Goal: Book appointment/travel/reservation

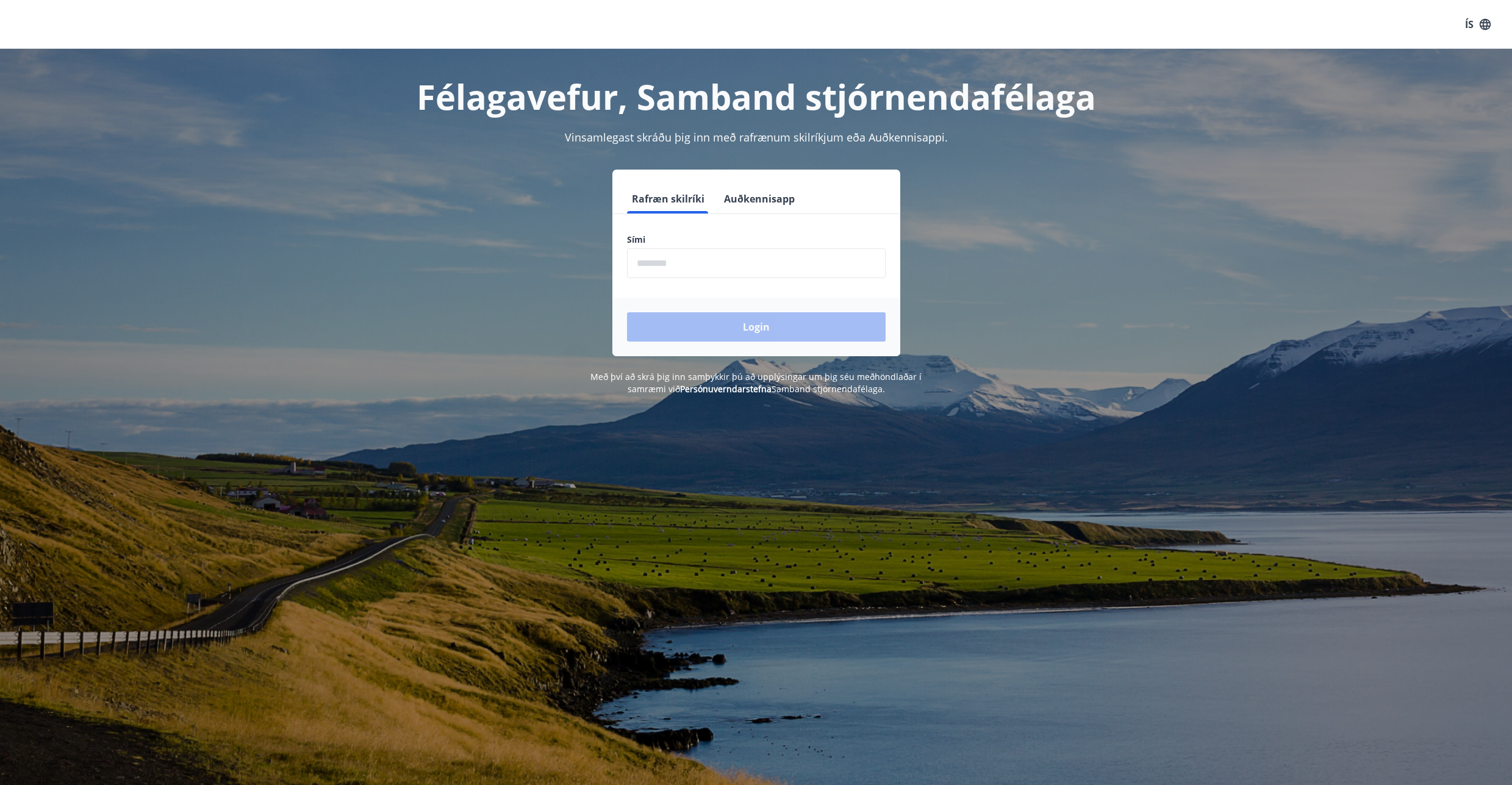
click at [1463, 20] on button "ÍS" at bounding box center [1478, 24] width 39 height 22
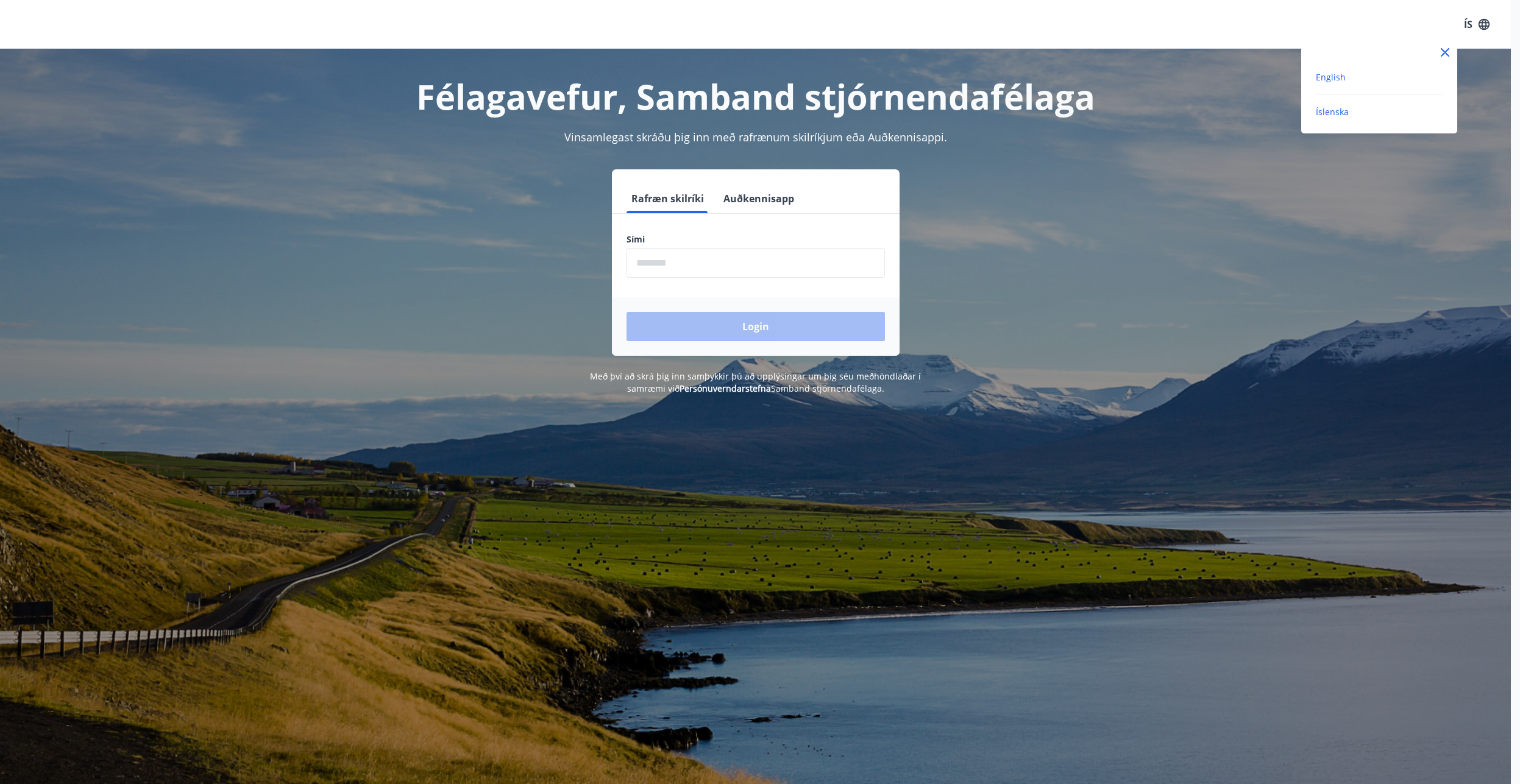
click at [1328, 75] on span "English" at bounding box center [1331, 77] width 30 height 12
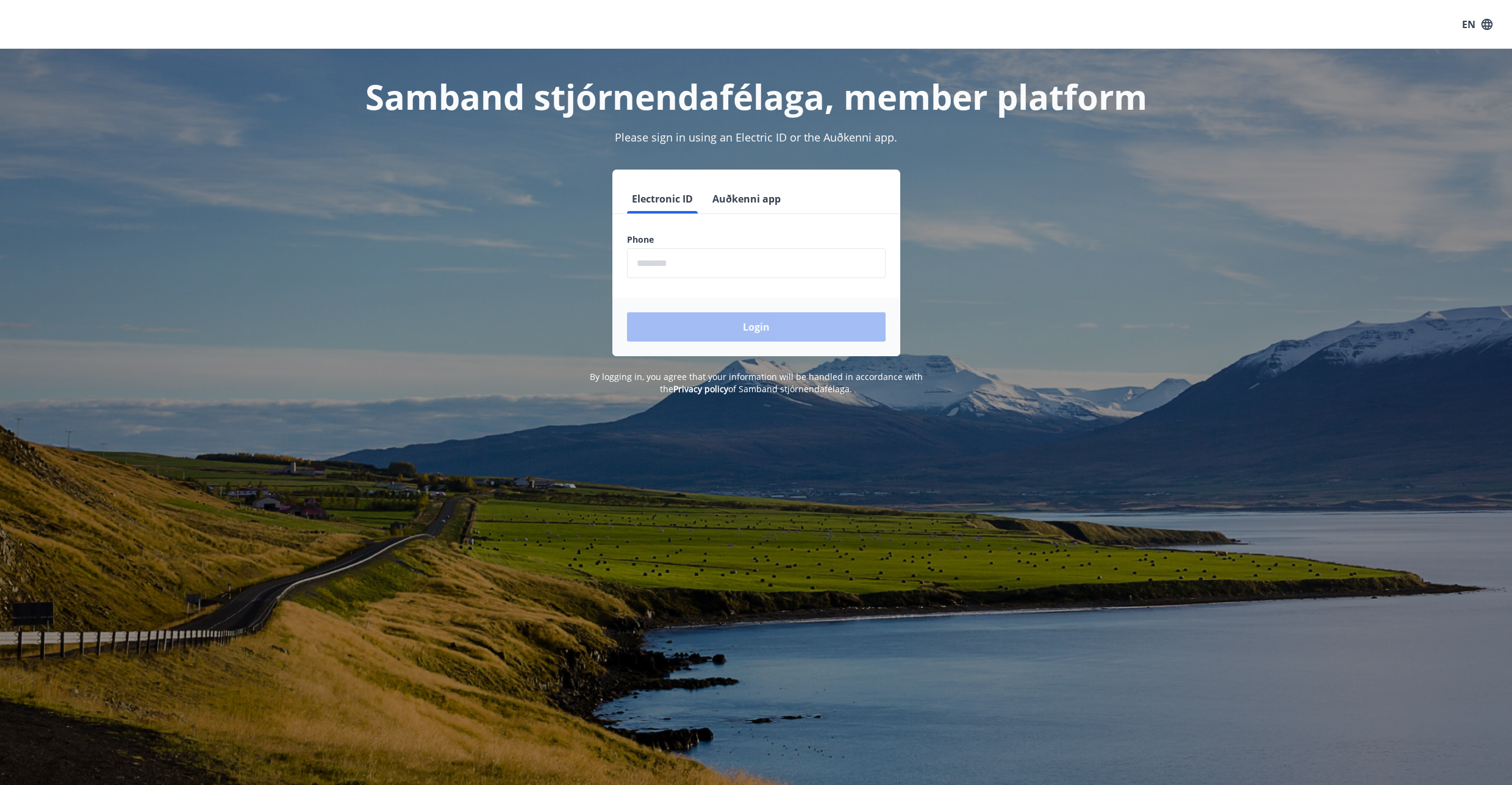
click at [660, 270] on input "phone" at bounding box center [756, 264] width 258 height 30
type input "********"
click at [710, 329] on button "Login" at bounding box center [756, 327] width 258 height 30
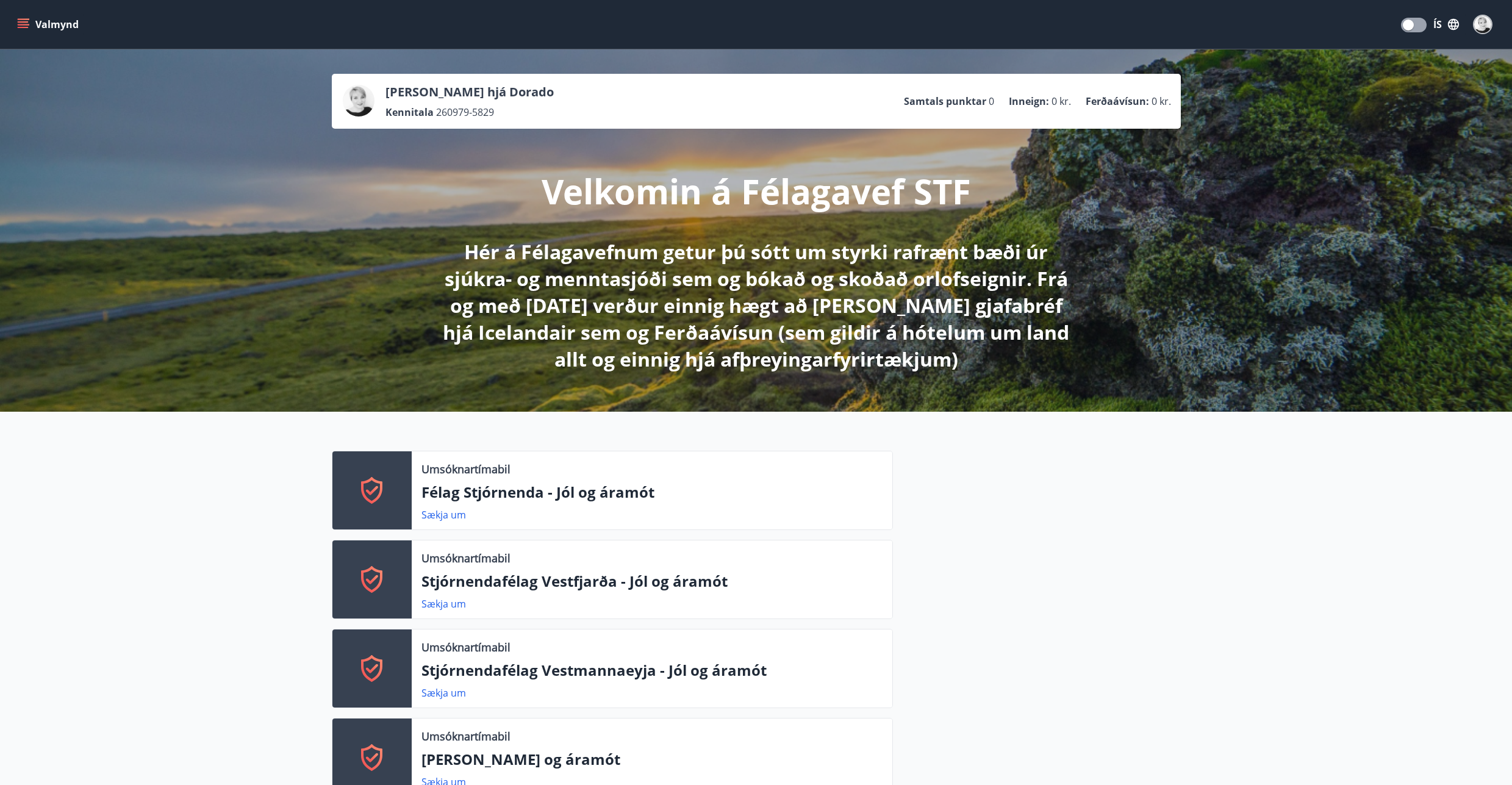
click at [48, 26] on button "Valmynd" at bounding box center [49, 24] width 69 height 22
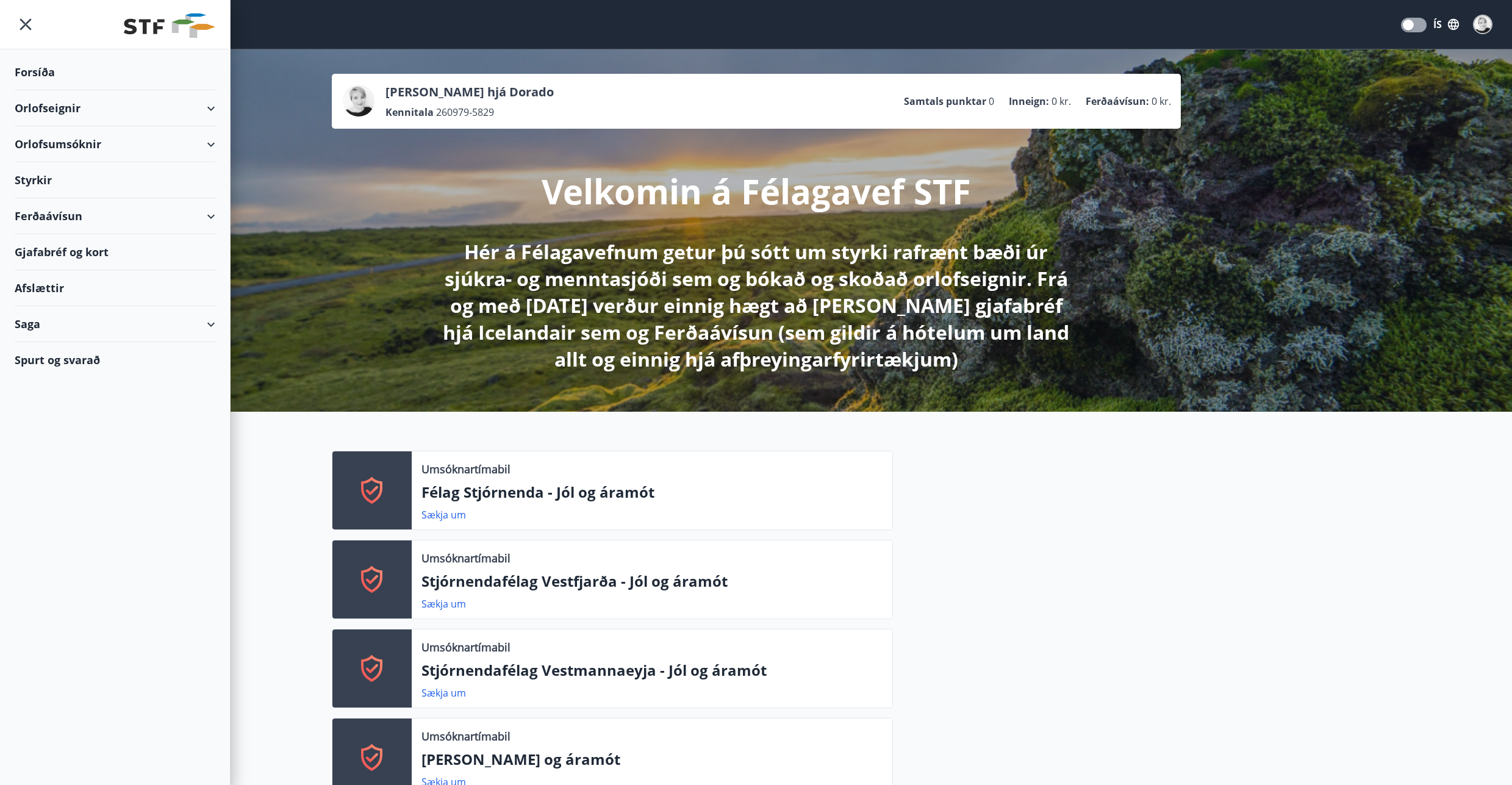
click at [60, 109] on div "Orlofseignir" at bounding box center [115, 108] width 201 height 36
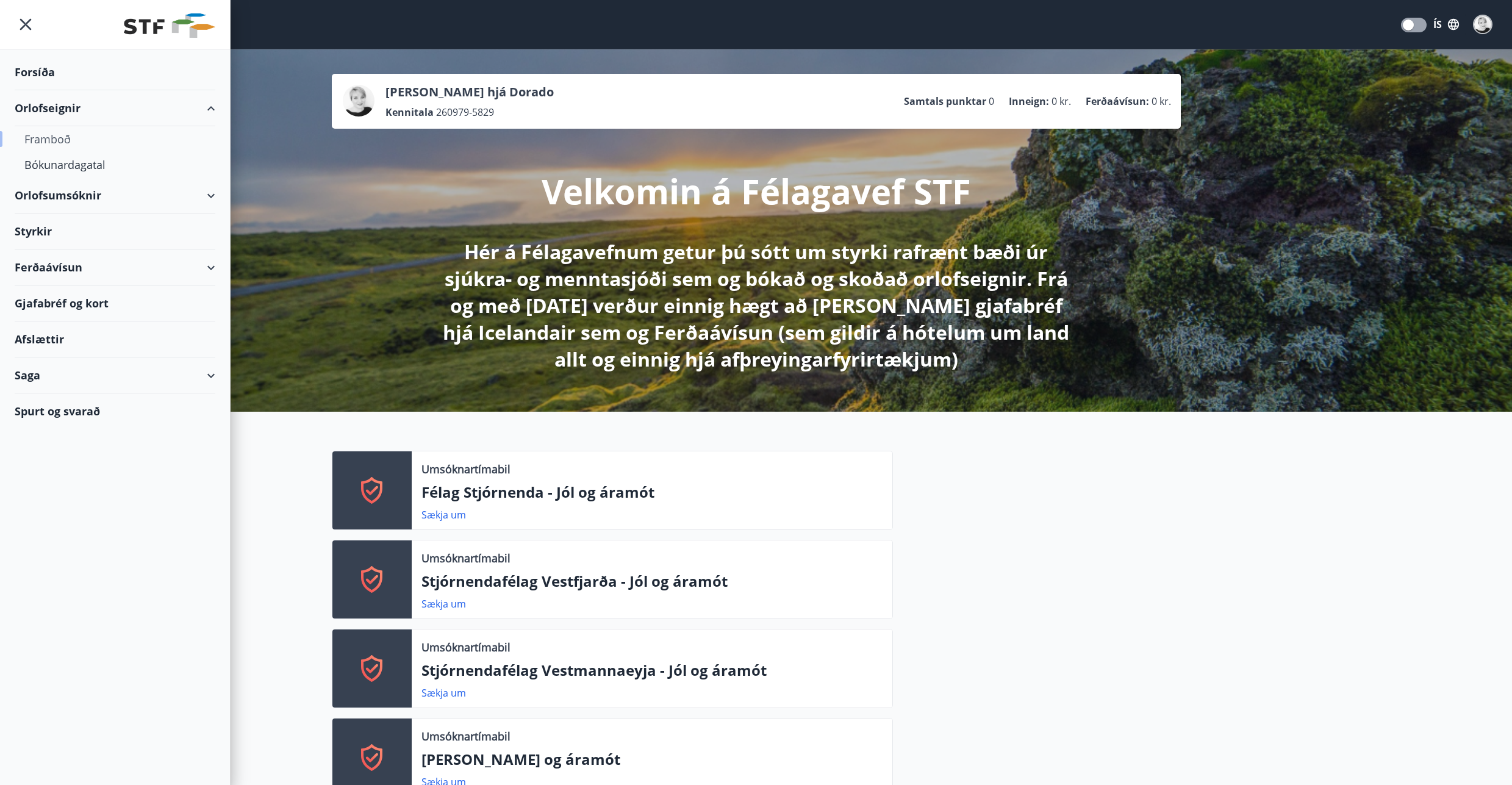
click at [60, 144] on div "Framboð" at bounding box center [115, 139] width 181 height 26
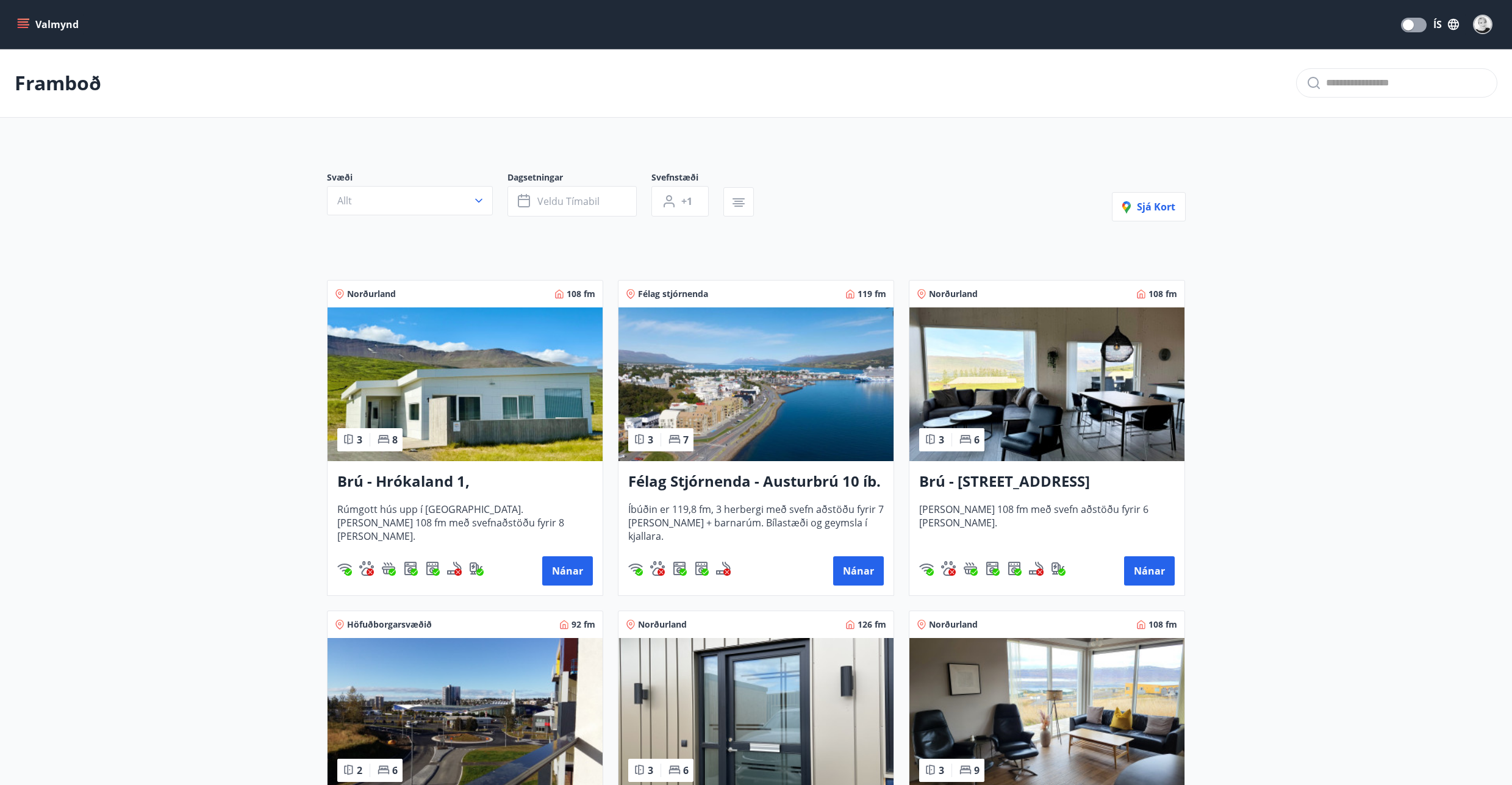
click at [56, 22] on button "Valmynd" at bounding box center [49, 24] width 69 height 22
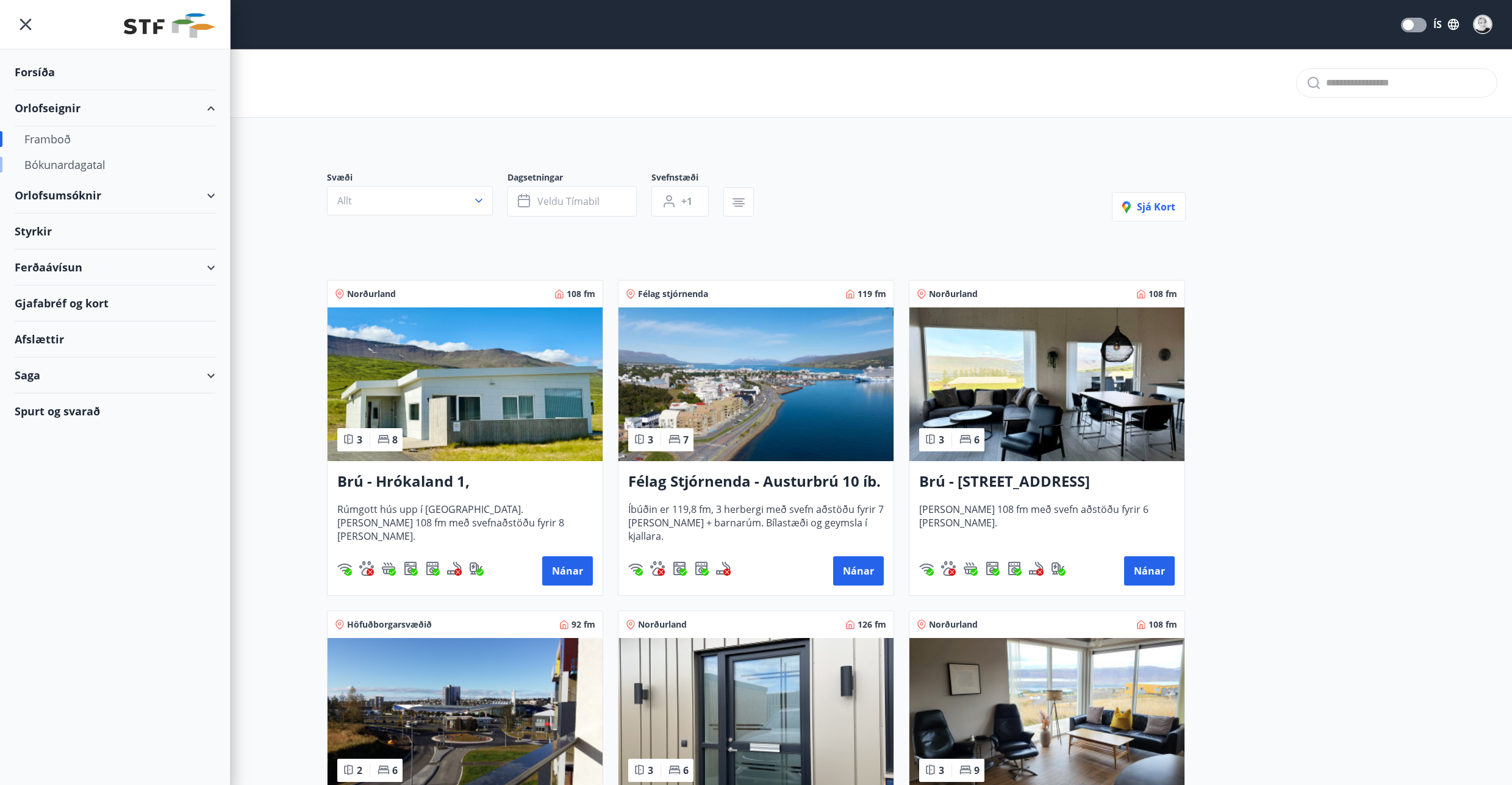
click at [70, 166] on div "Bókunardagatal" at bounding box center [115, 165] width 181 height 26
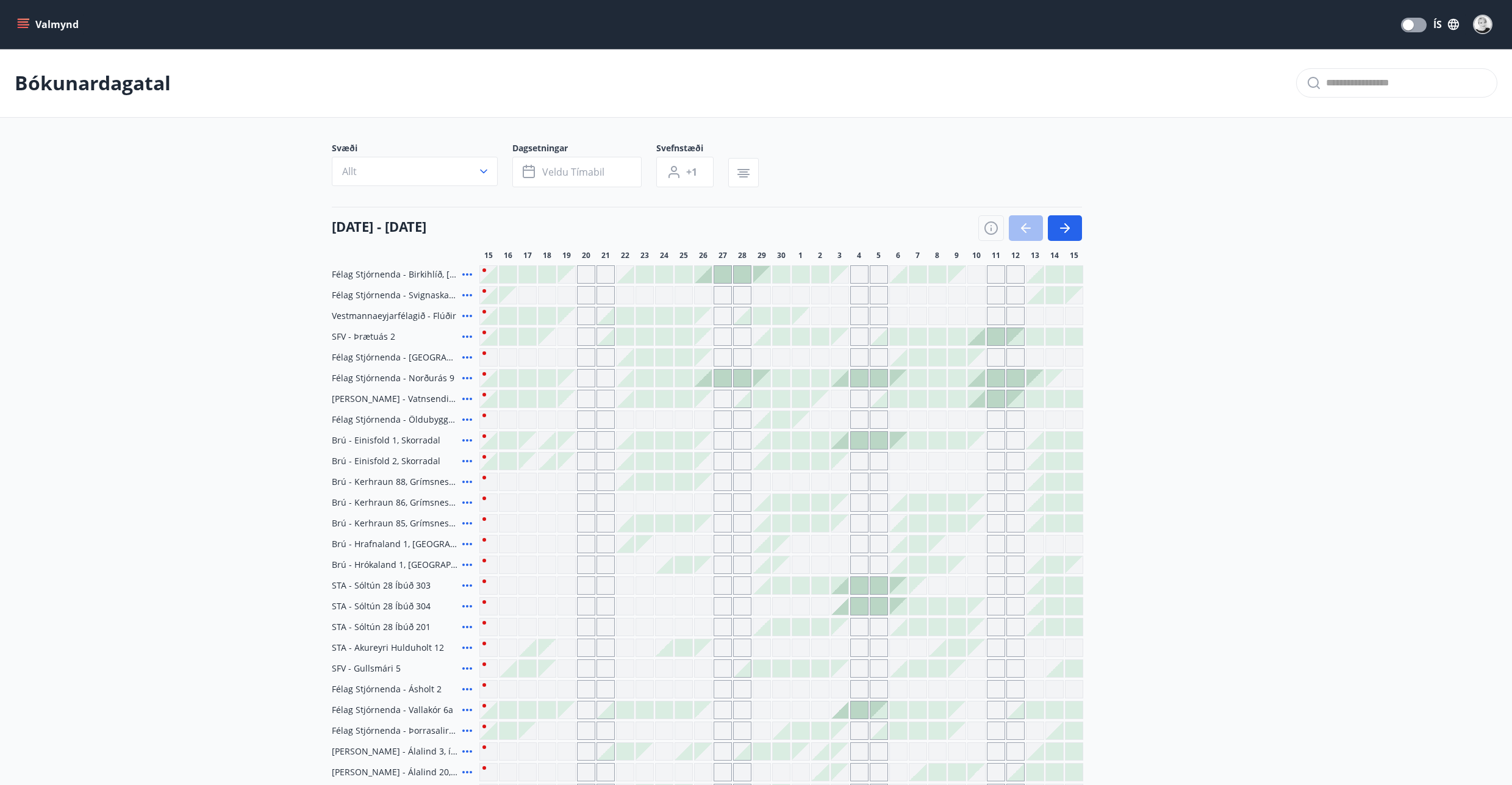
click at [460, 266] on div "Félag Stjórnenda - Birkihlíð, Brekkuheiði" at bounding box center [403, 275] width 143 height 18
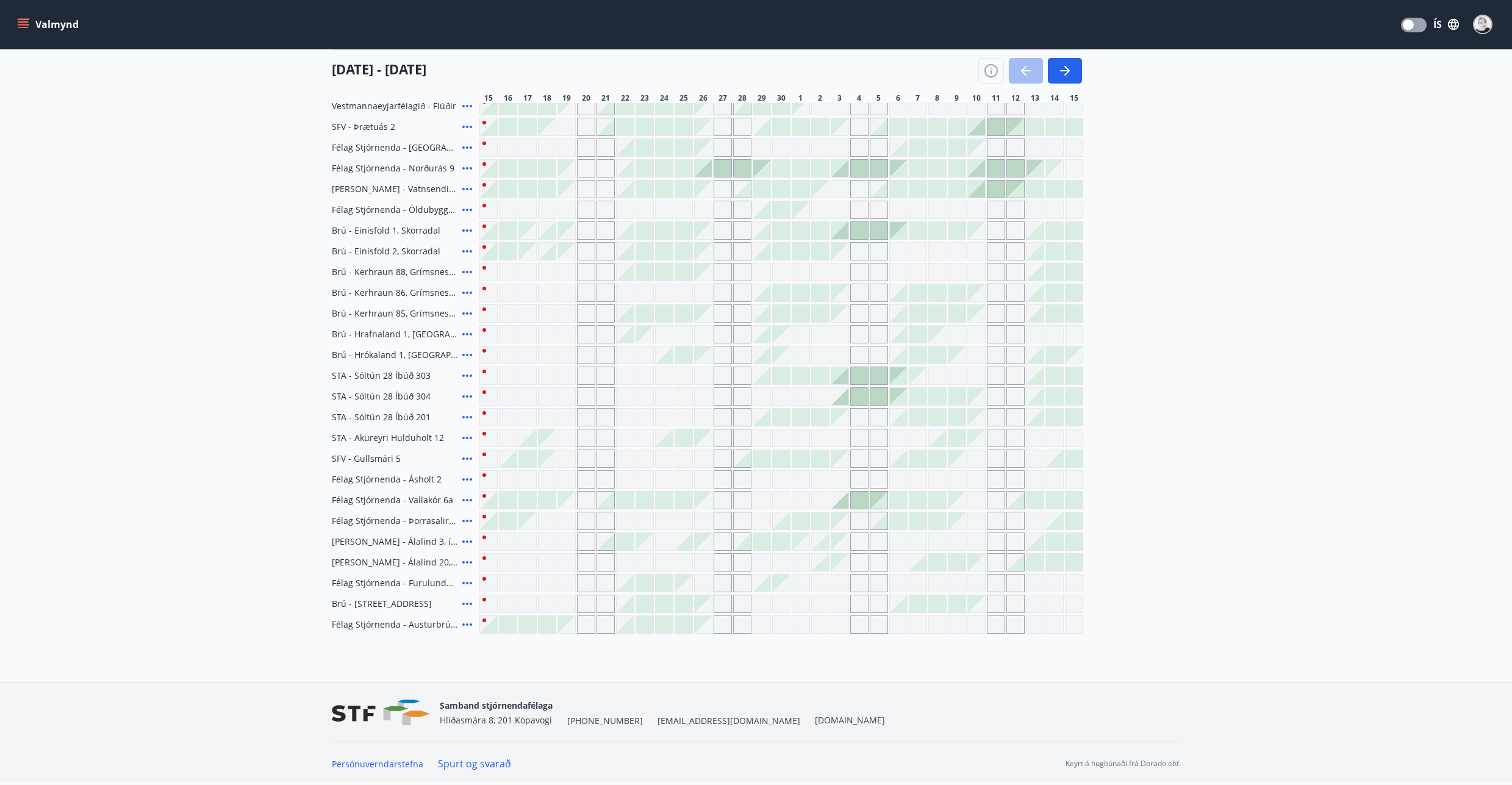
click at [468, 273] on icon at bounding box center [467, 272] width 14 height 14
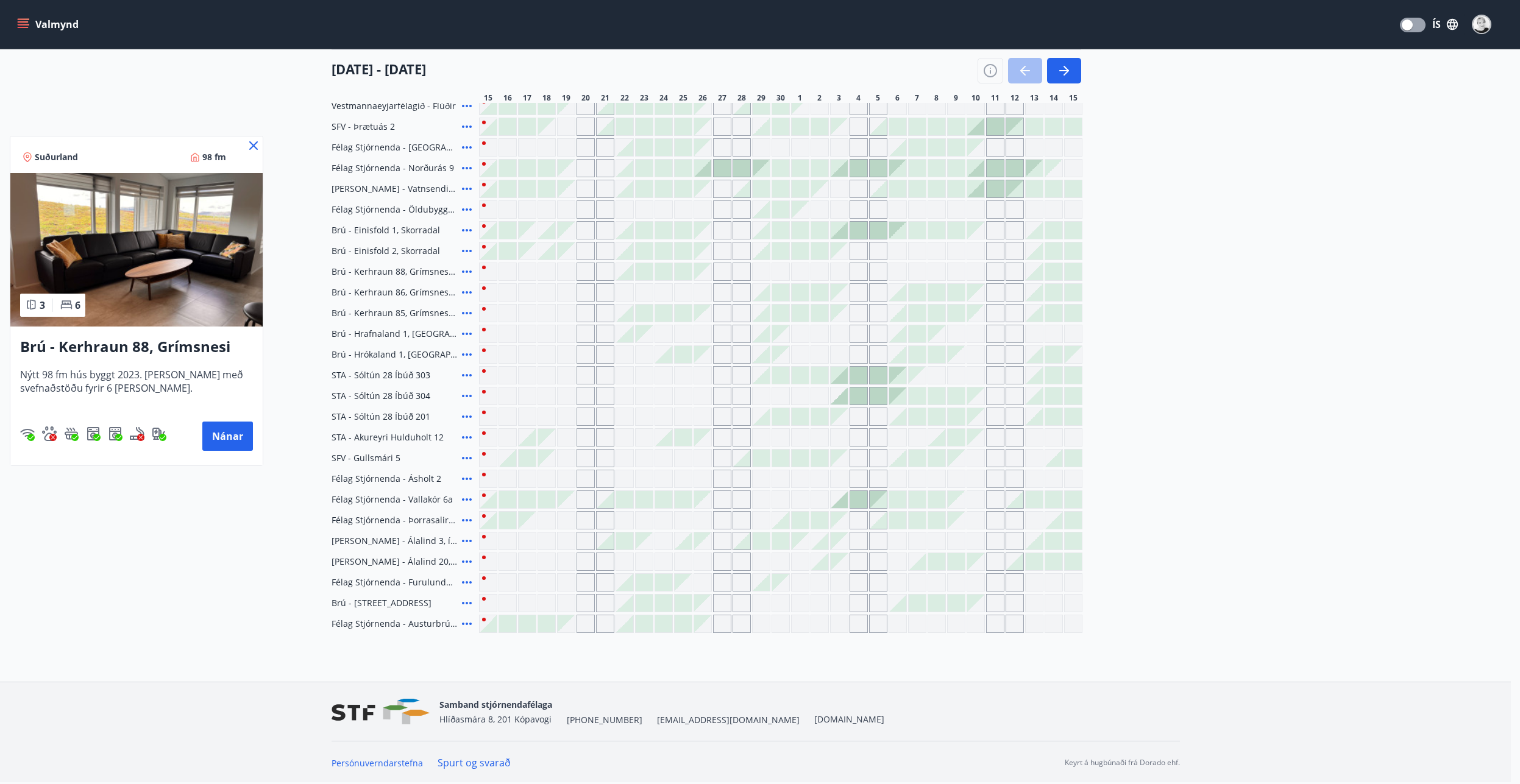
click at [247, 145] on icon at bounding box center [254, 145] width 14 height 14
click at [256, 145] on main "Bókunardagatal Svæði Allt Dagsetningar Veldu tímabil Svefnstæði +1 15 september…" at bounding box center [755, 236] width 1511 height 794
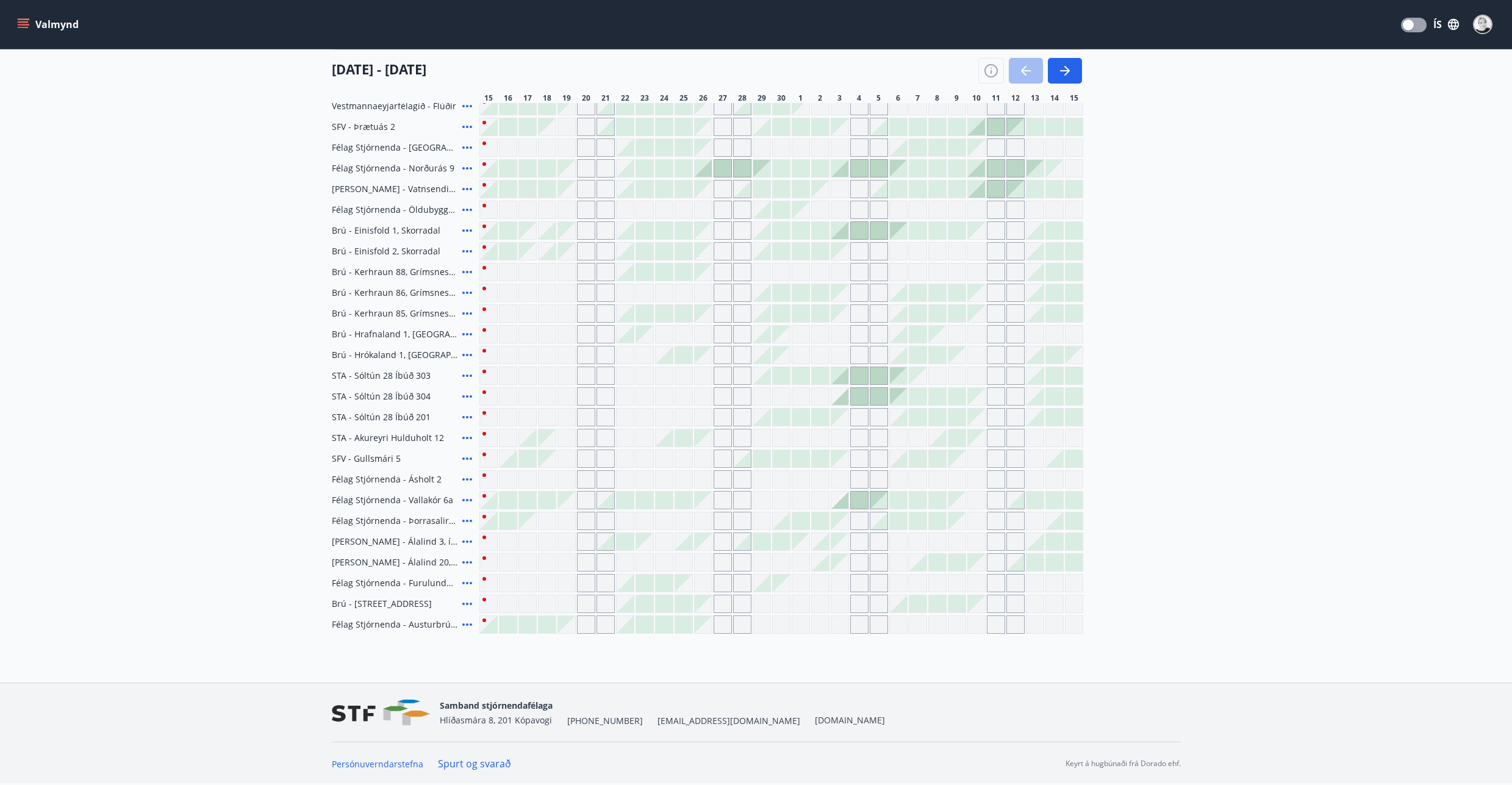
click at [467, 208] on icon at bounding box center [467, 210] width 14 height 14
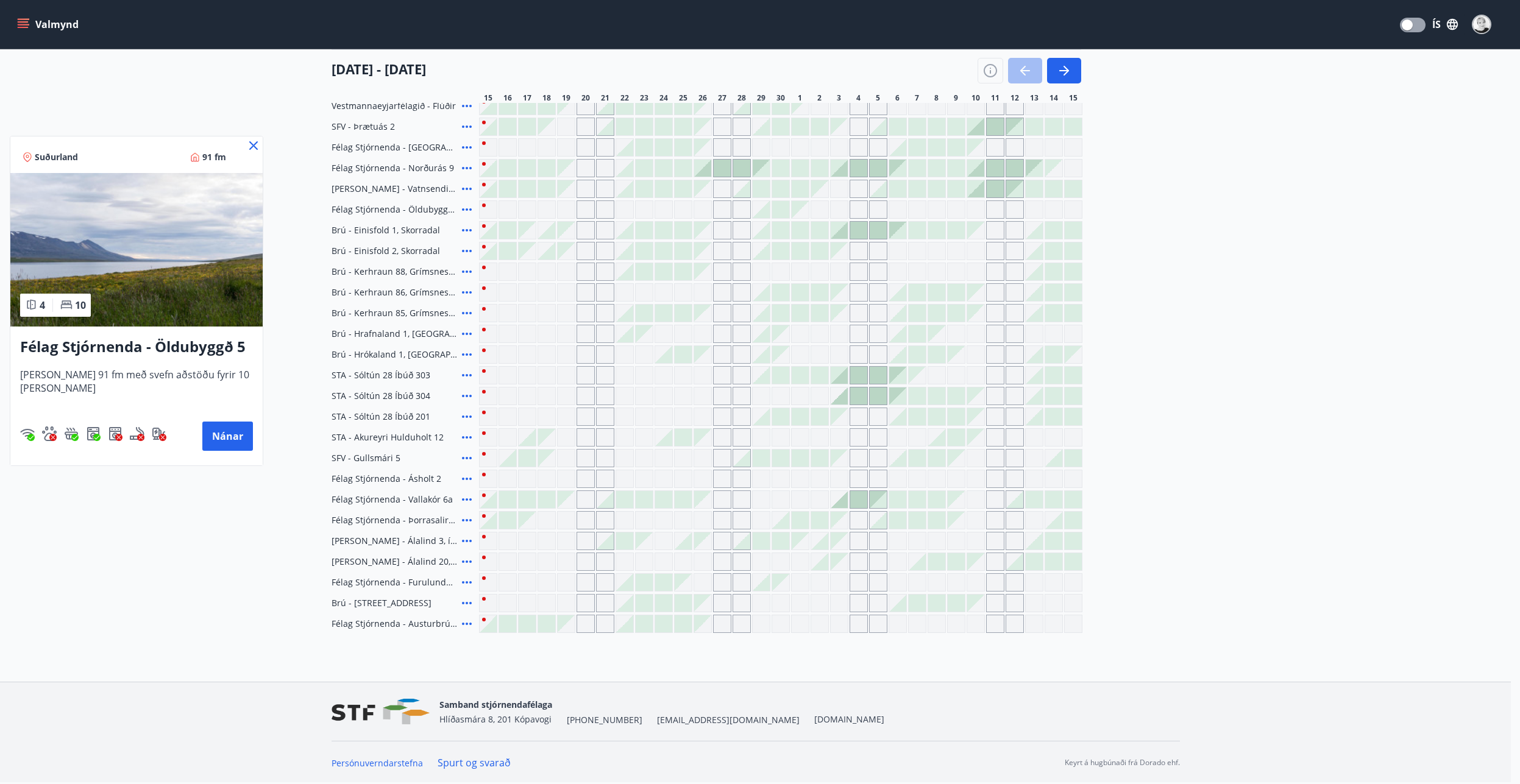
click at [249, 141] on icon at bounding box center [254, 145] width 14 height 14
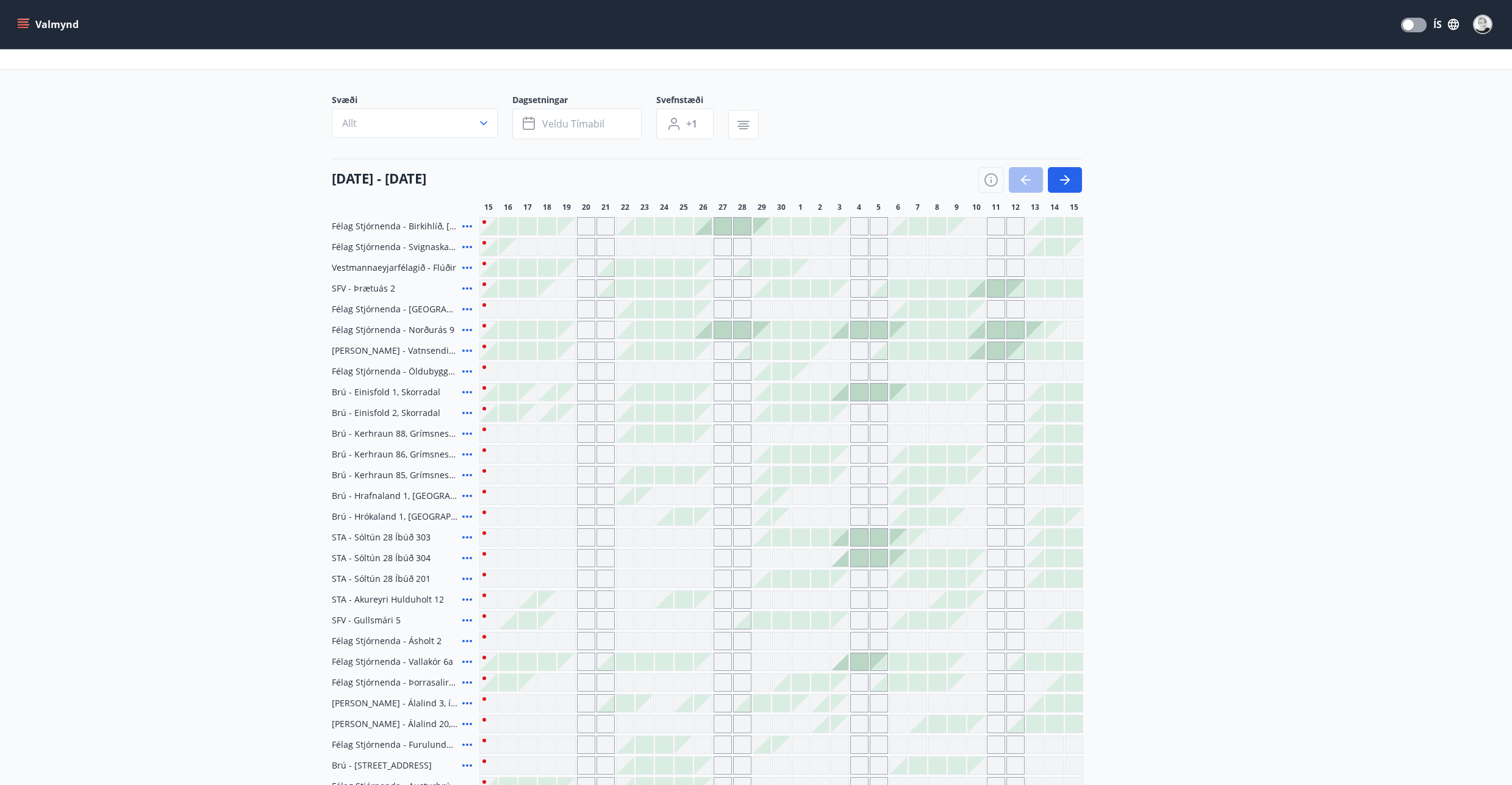
scroll to position [0, 0]
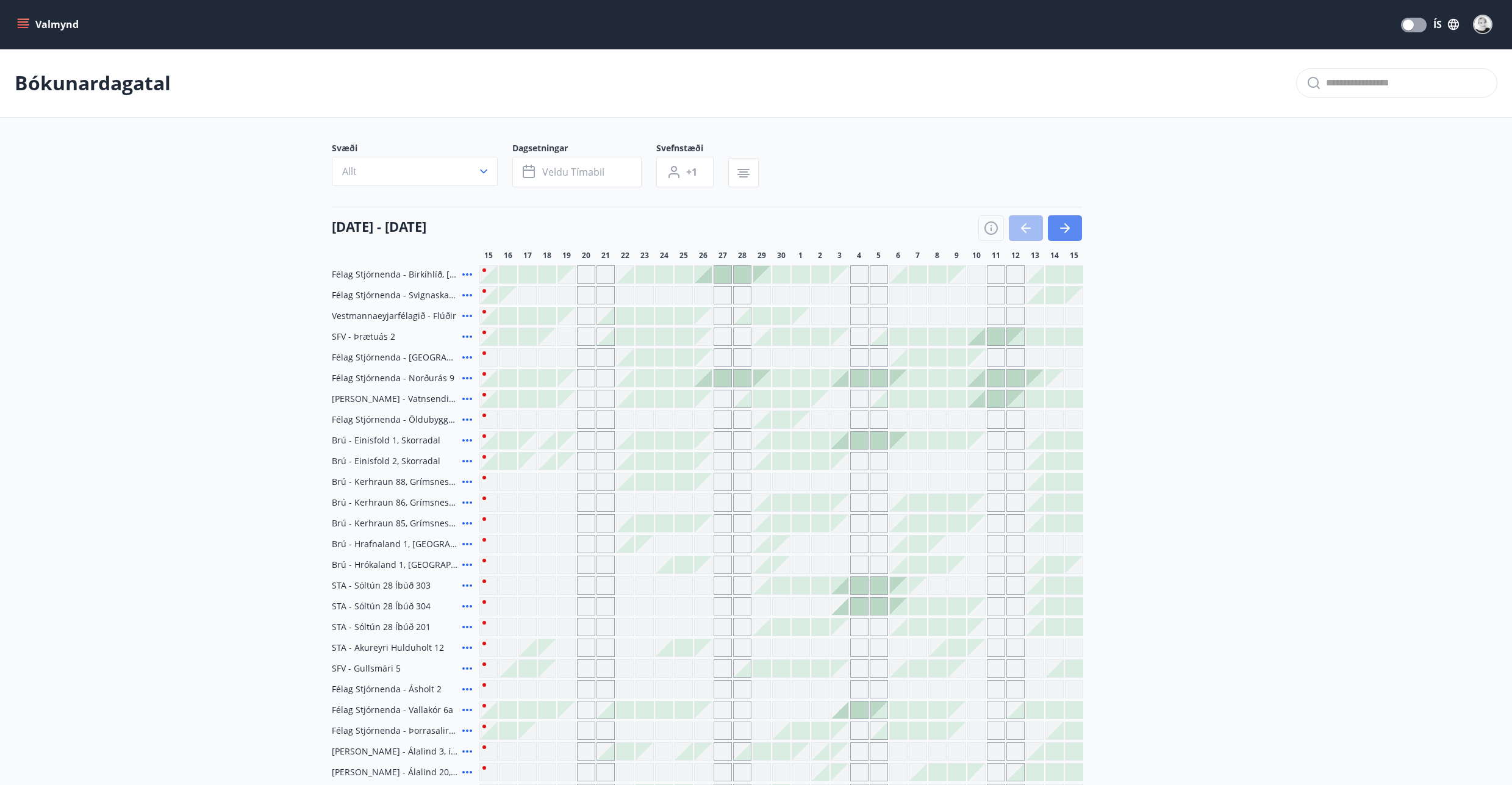
click at [833, 233] on button "button" at bounding box center [1065, 228] width 34 height 26
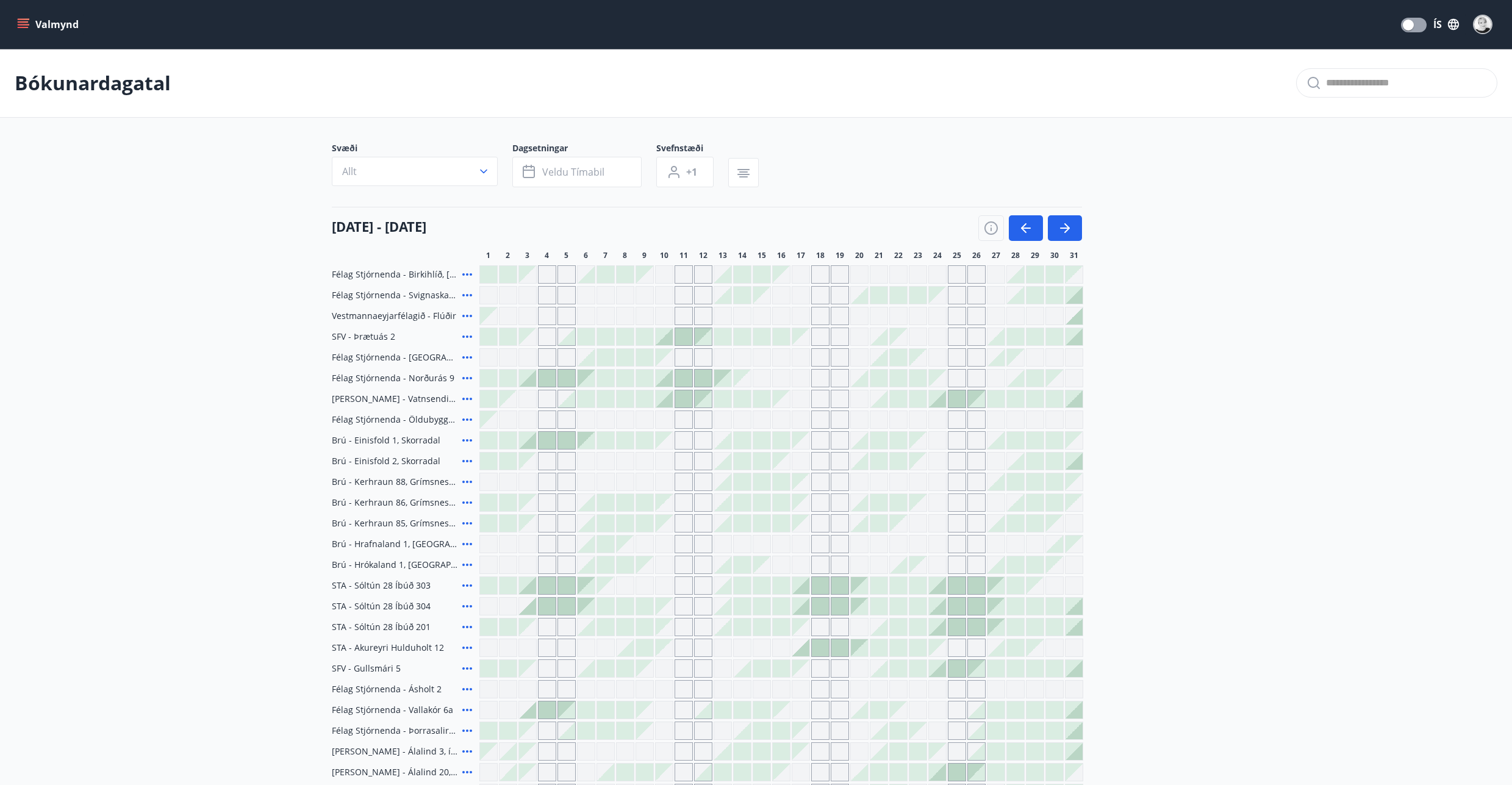
click at [64, 17] on button "Valmynd" at bounding box center [49, 24] width 69 height 22
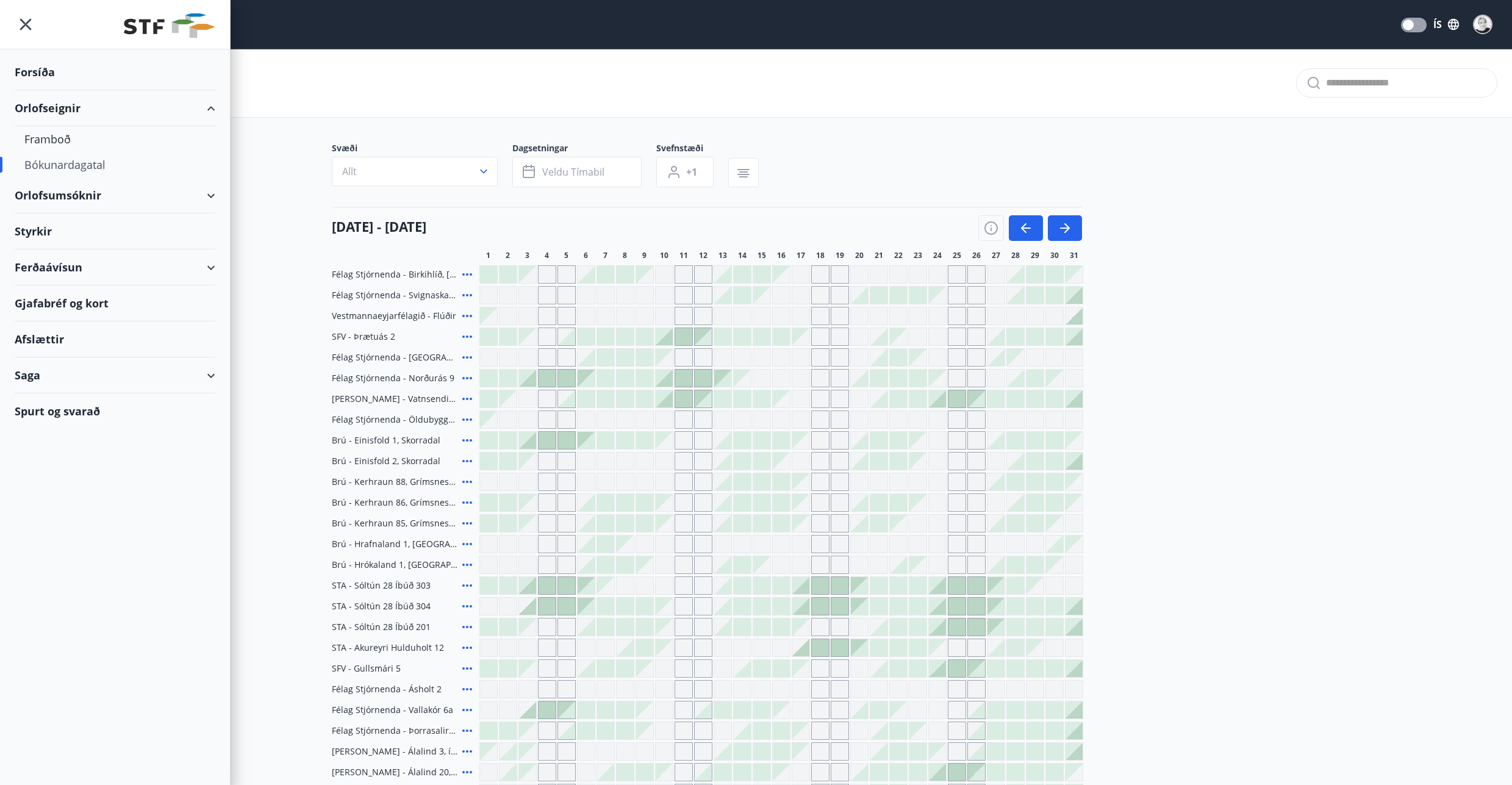
click at [33, 74] on div "Forsíða" at bounding box center [115, 72] width 201 height 36
